Goal: Information Seeking & Learning: Learn about a topic

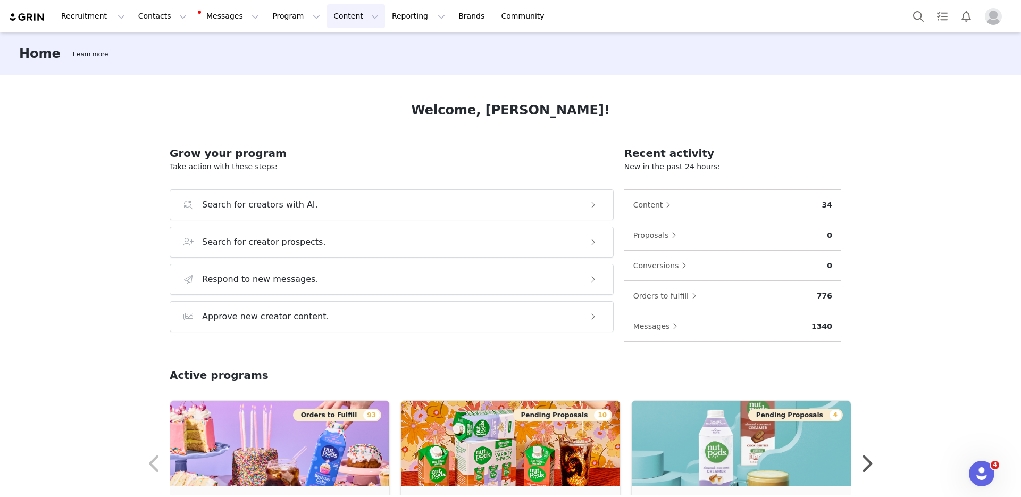
click at [327, 15] on button "Content Content" at bounding box center [356, 16] width 58 height 24
click at [333, 44] on p "Creator Content" at bounding box center [344, 46] width 60 height 11
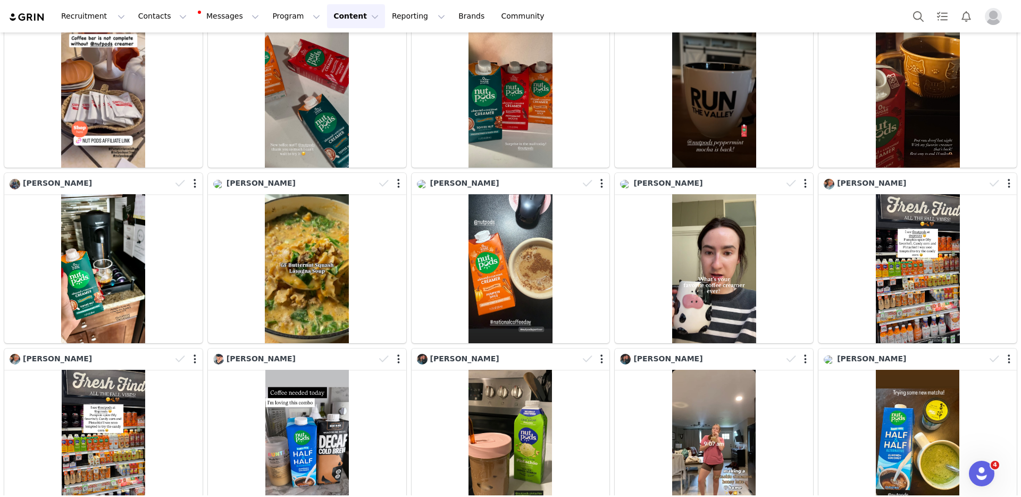
scroll to position [805, 0]
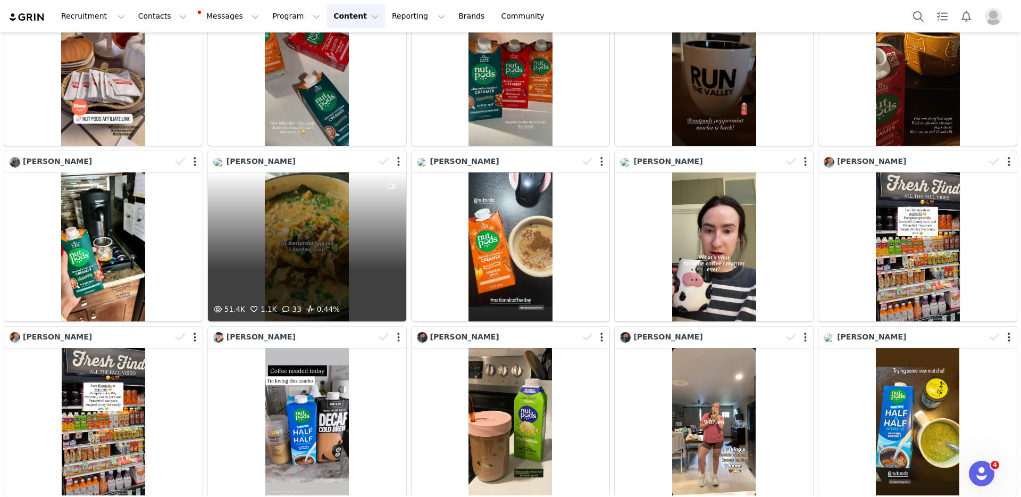
click at [320, 213] on div "51.4K 1.1K 33 0.44%" at bounding box center [307, 246] width 198 height 149
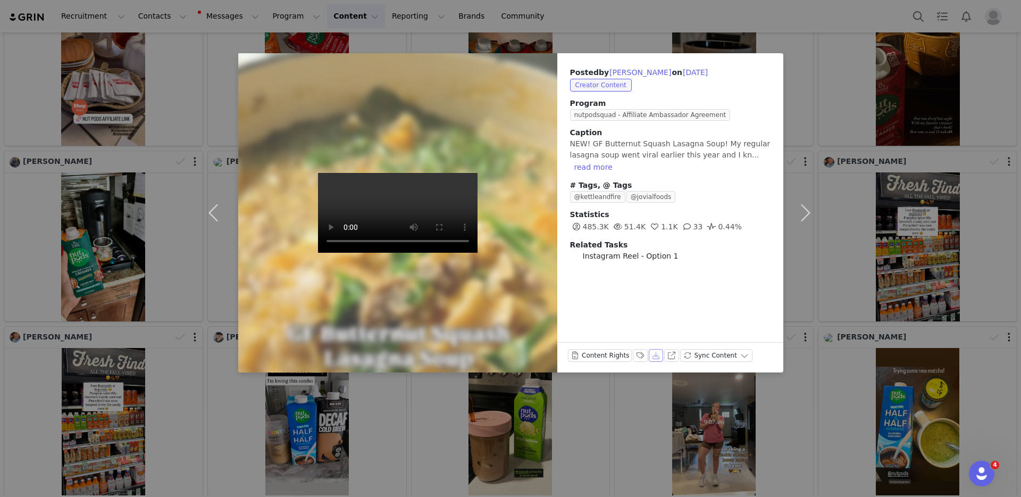
click at [654, 356] on button "Download" at bounding box center [656, 355] width 15 height 13
click at [633, 15] on div "Posted by Mary Smith on Sep 29, 2025 Creator Content Program nutpodsquad - Affi…" at bounding box center [510, 248] width 1021 height 497
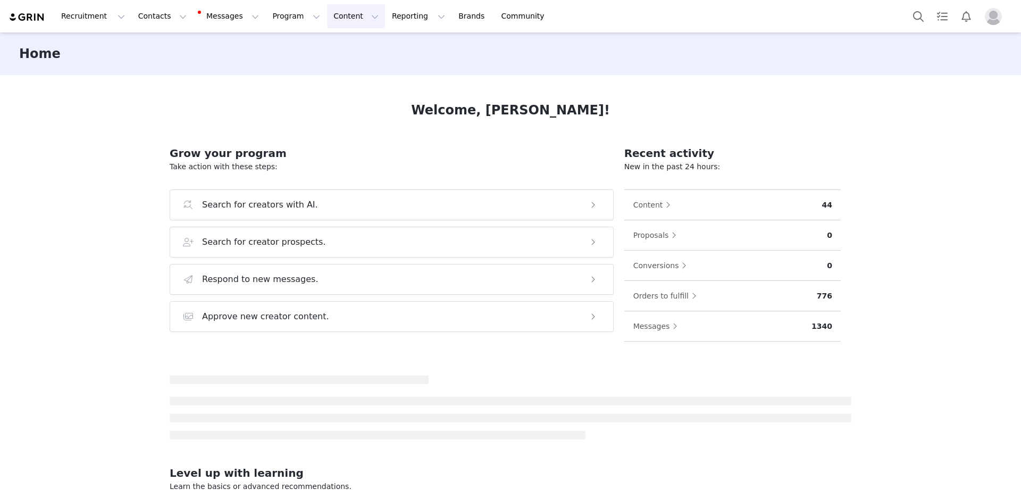
click at [340, 18] on button "Content Content" at bounding box center [356, 16] width 58 height 24
click at [357, 45] on p "Creator Content" at bounding box center [344, 46] width 60 height 11
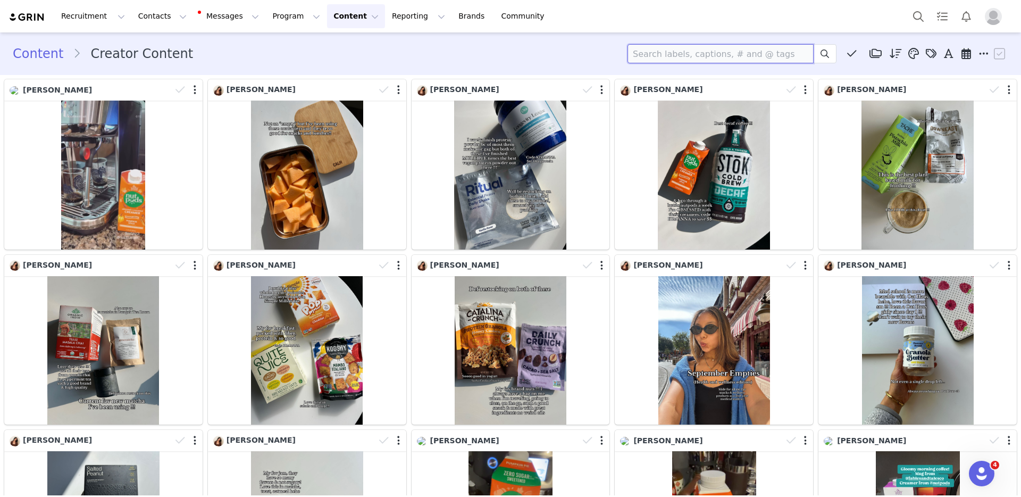
click at [701, 53] on input at bounding box center [720, 53] width 186 height 19
type input "recipe"
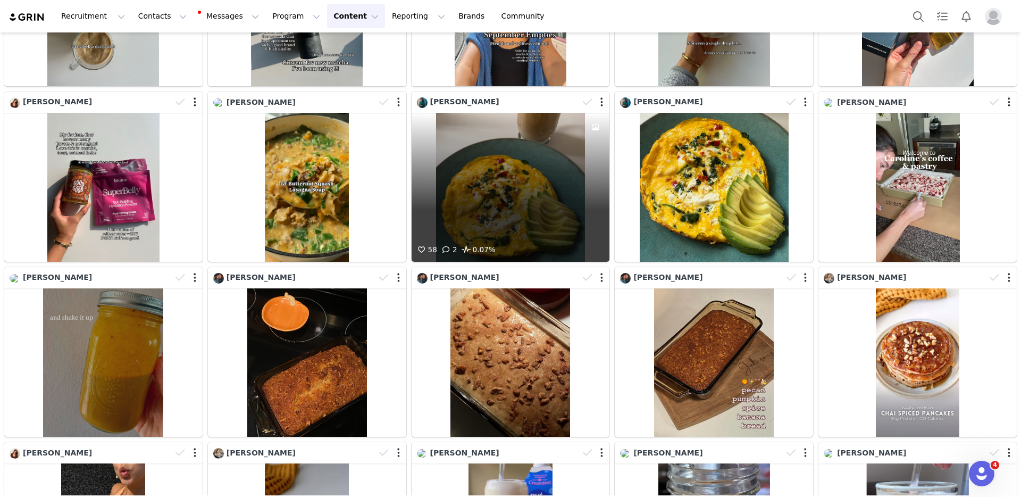
scroll to position [432, 0]
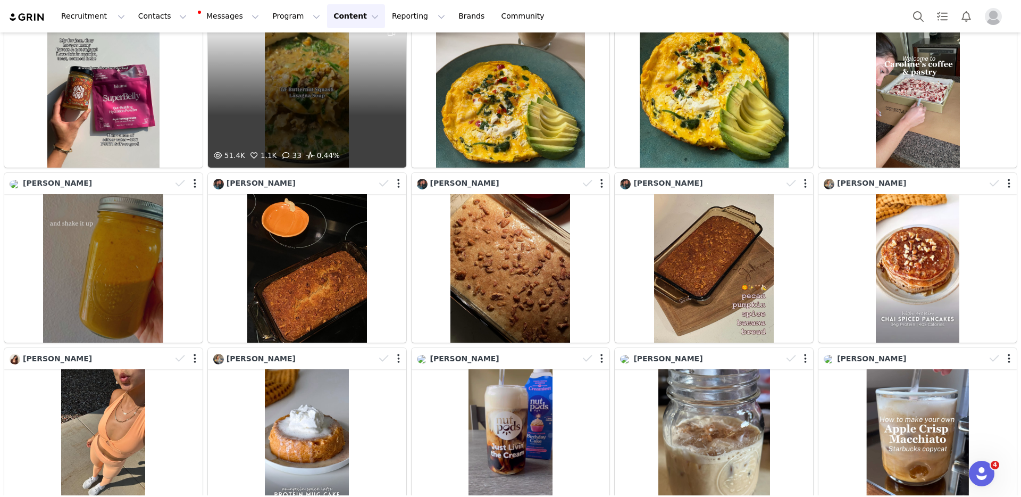
click at [352, 123] on div "51.4K 1.1K 33 0.44%" at bounding box center [307, 93] width 198 height 149
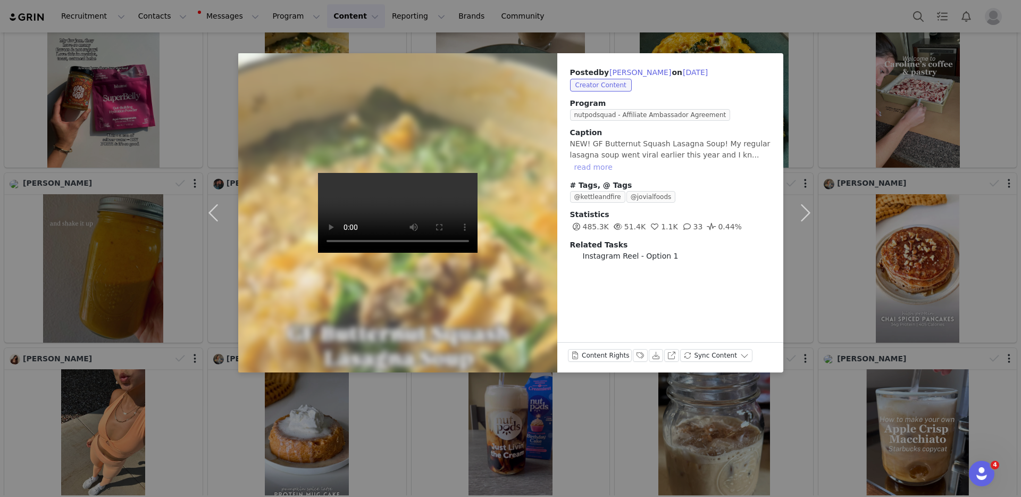
click at [593, 165] on button "read more" at bounding box center [593, 167] width 47 height 13
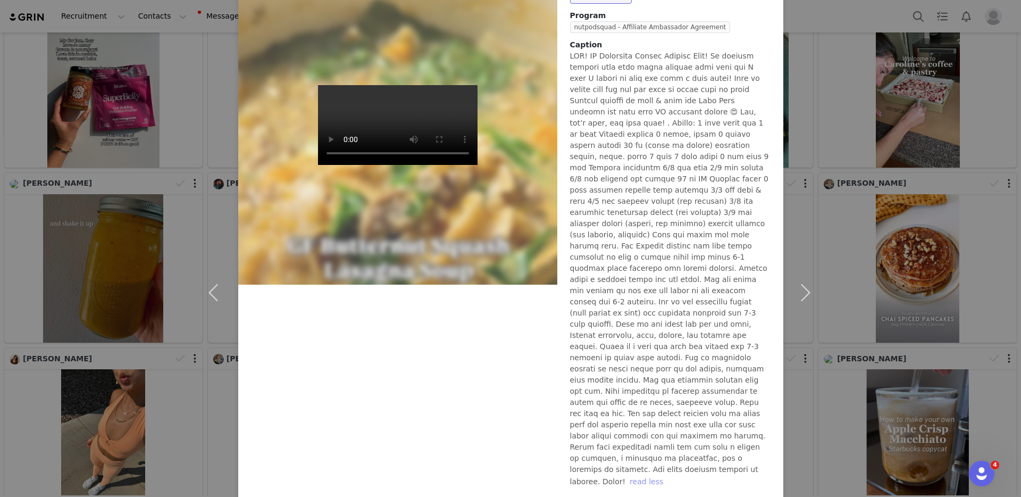
scroll to position [97, 0]
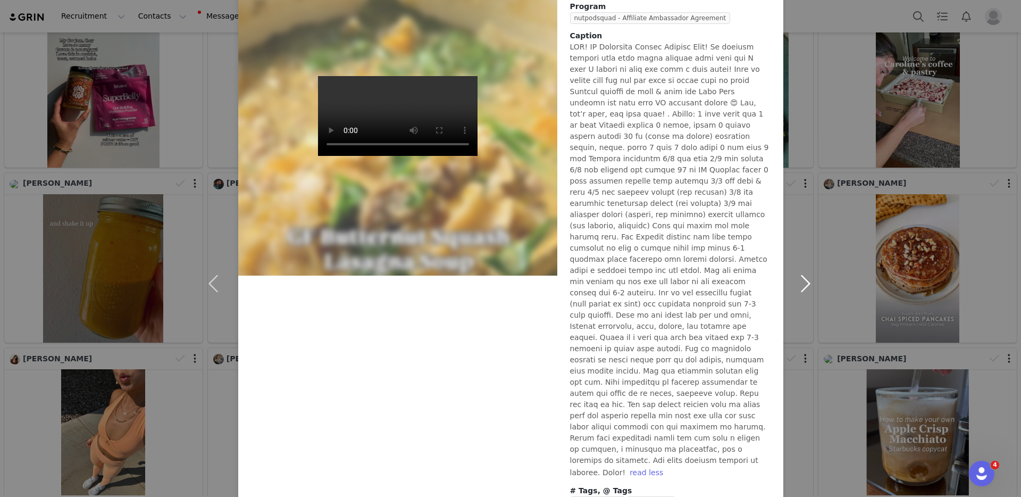
click at [817, 189] on button "button" at bounding box center [805, 283] width 45 height 654
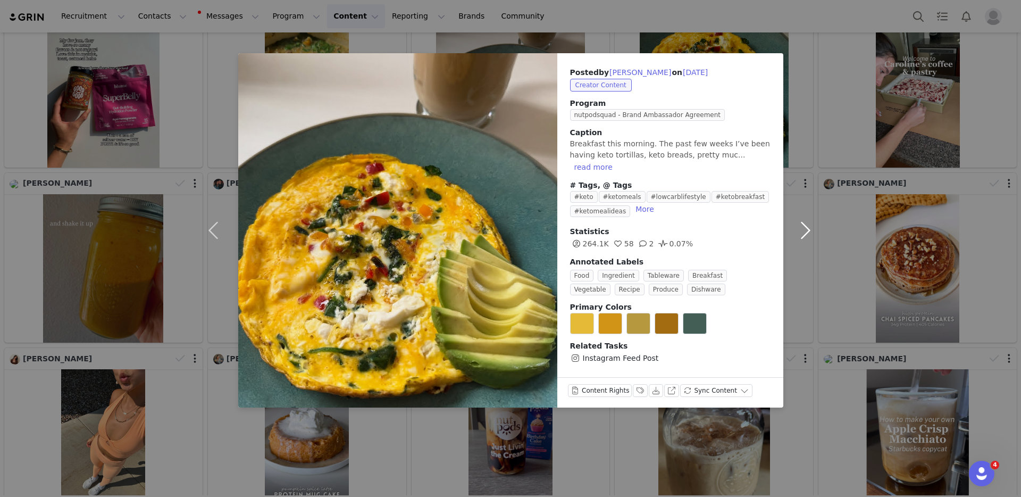
scroll to position [0, 0]
click at [518, 37] on div "Posted by [PERSON_NAME] on [DATE] Creator Content Program nutpodsquad - Brand A…" at bounding box center [510, 248] width 1021 height 497
